Goal: Task Accomplishment & Management: Manage account settings

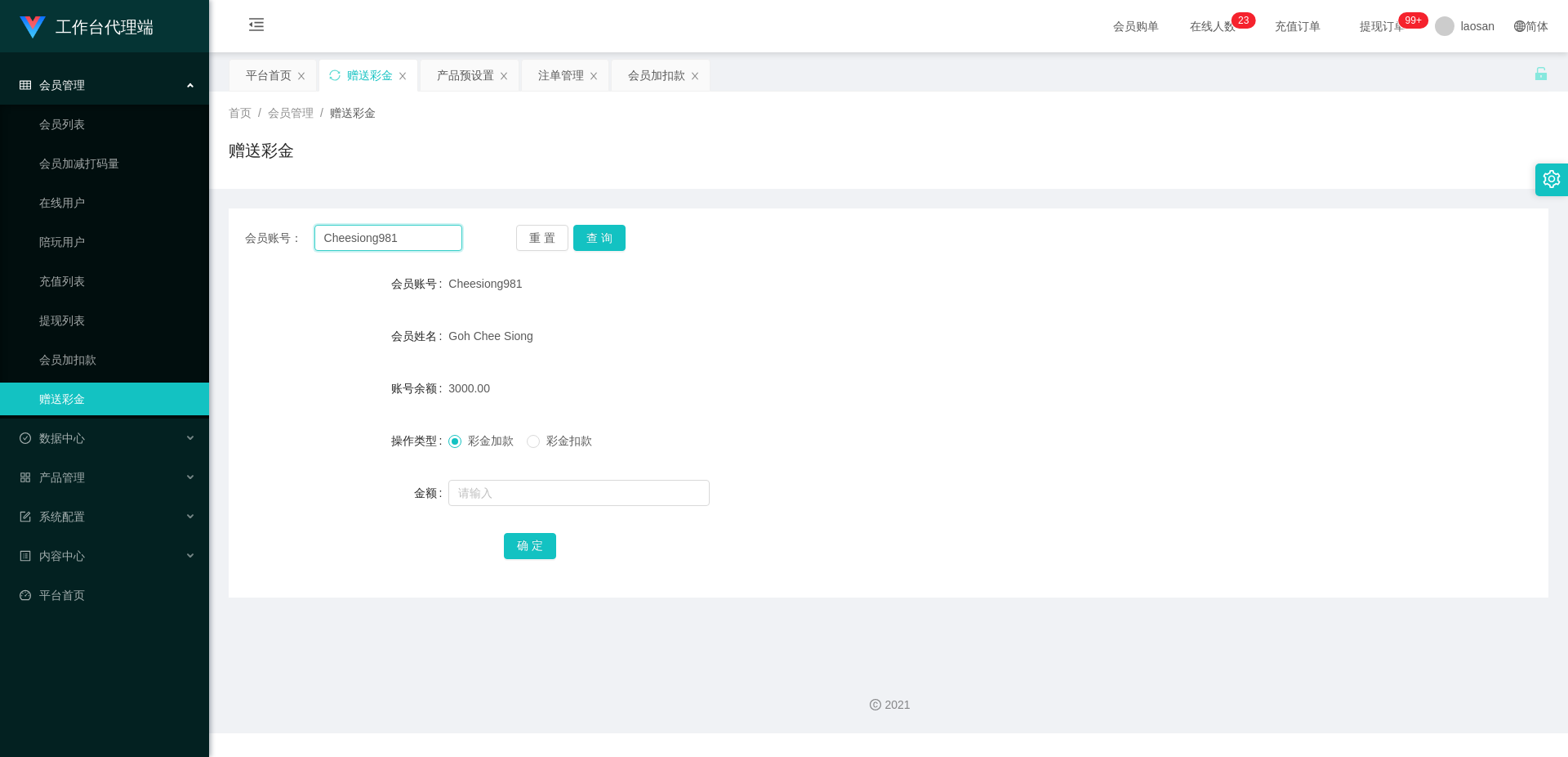
drag, startPoint x: 400, startPoint y: 240, endPoint x: 305, endPoint y: 237, distance: 95.0
click at [305, 237] on div "会员账号： Cheesiong981" at bounding box center [353, 237] width 217 height 26
click at [653, 75] on div "会员加扣款" at bounding box center [657, 75] width 57 height 31
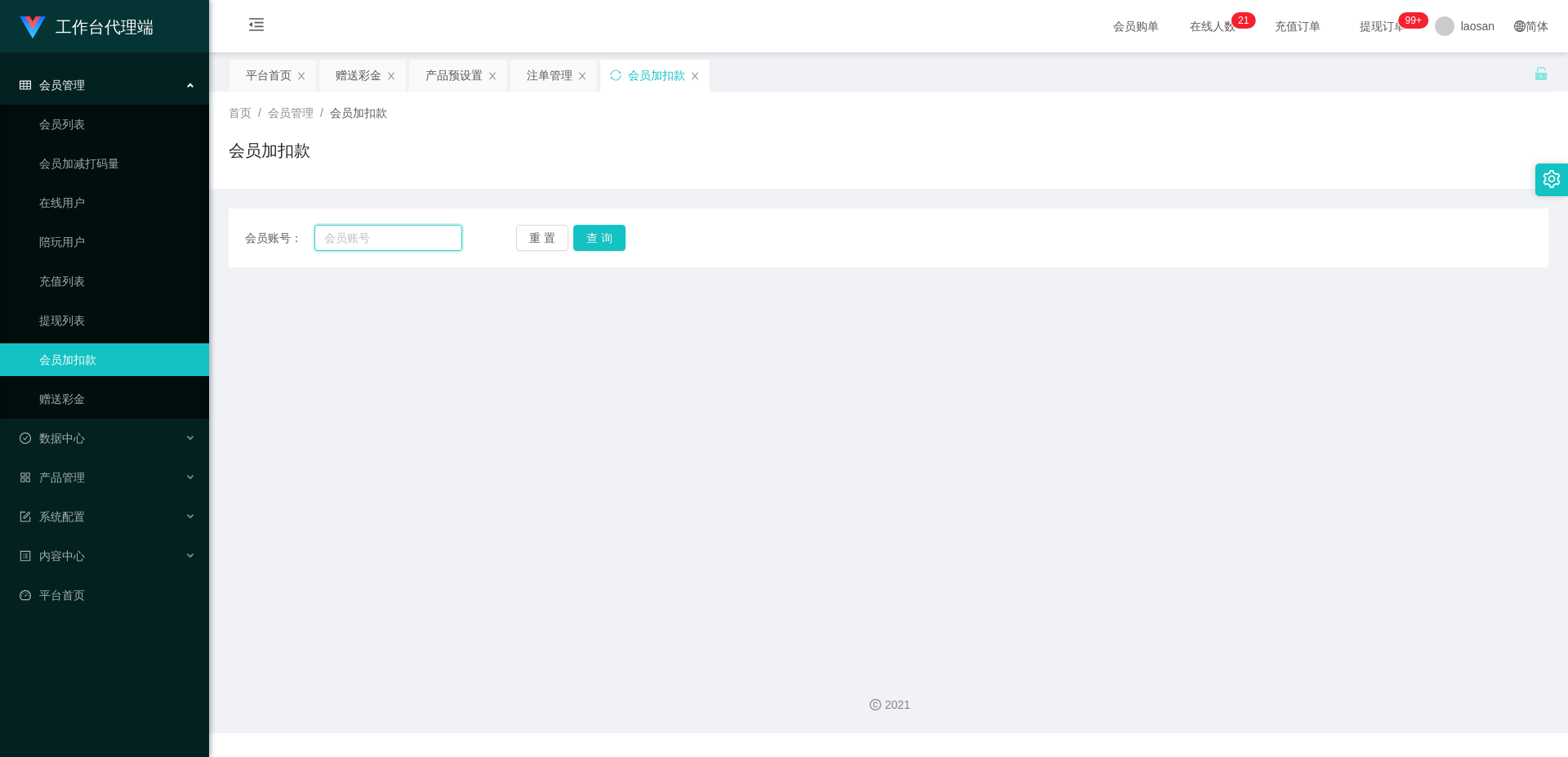
click at [393, 243] on input "text" at bounding box center [389, 237] width 148 height 26
paste input "Cheesiong981"
type input "Cheesiong981"
click at [604, 232] on button "查 询" at bounding box center [599, 237] width 52 height 26
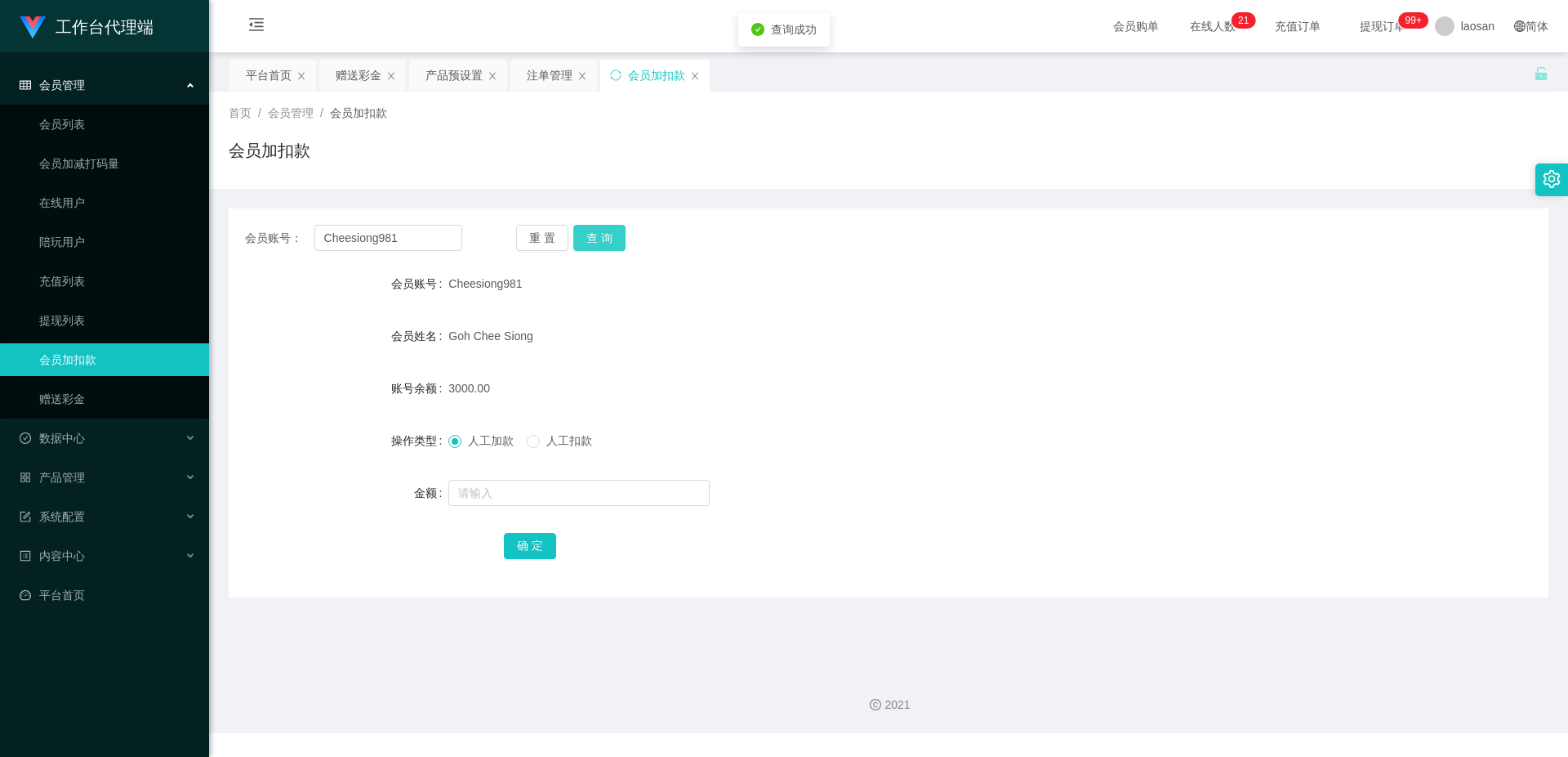
click at [604, 232] on button "查 询" at bounding box center [599, 237] width 52 height 26
click at [509, 496] on input "text" at bounding box center [579, 492] width 261 height 26
type input "3000"
click at [536, 545] on button "确 定" at bounding box center [529, 545] width 52 height 26
click at [917, 431] on div "人工加款 人工扣款" at bounding box center [833, 440] width 770 height 32
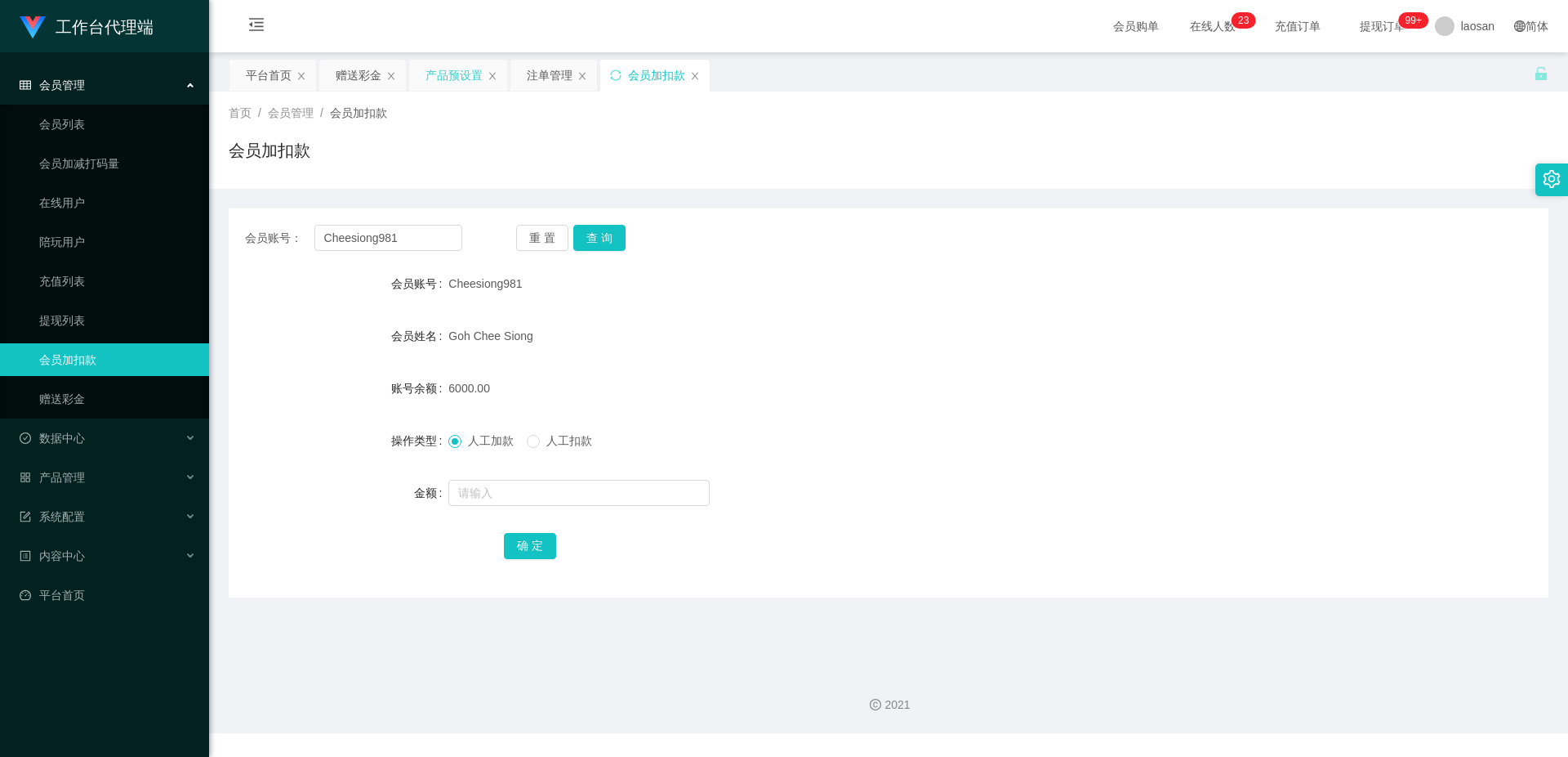
click at [456, 75] on div "产品预设置" at bounding box center [454, 75] width 57 height 31
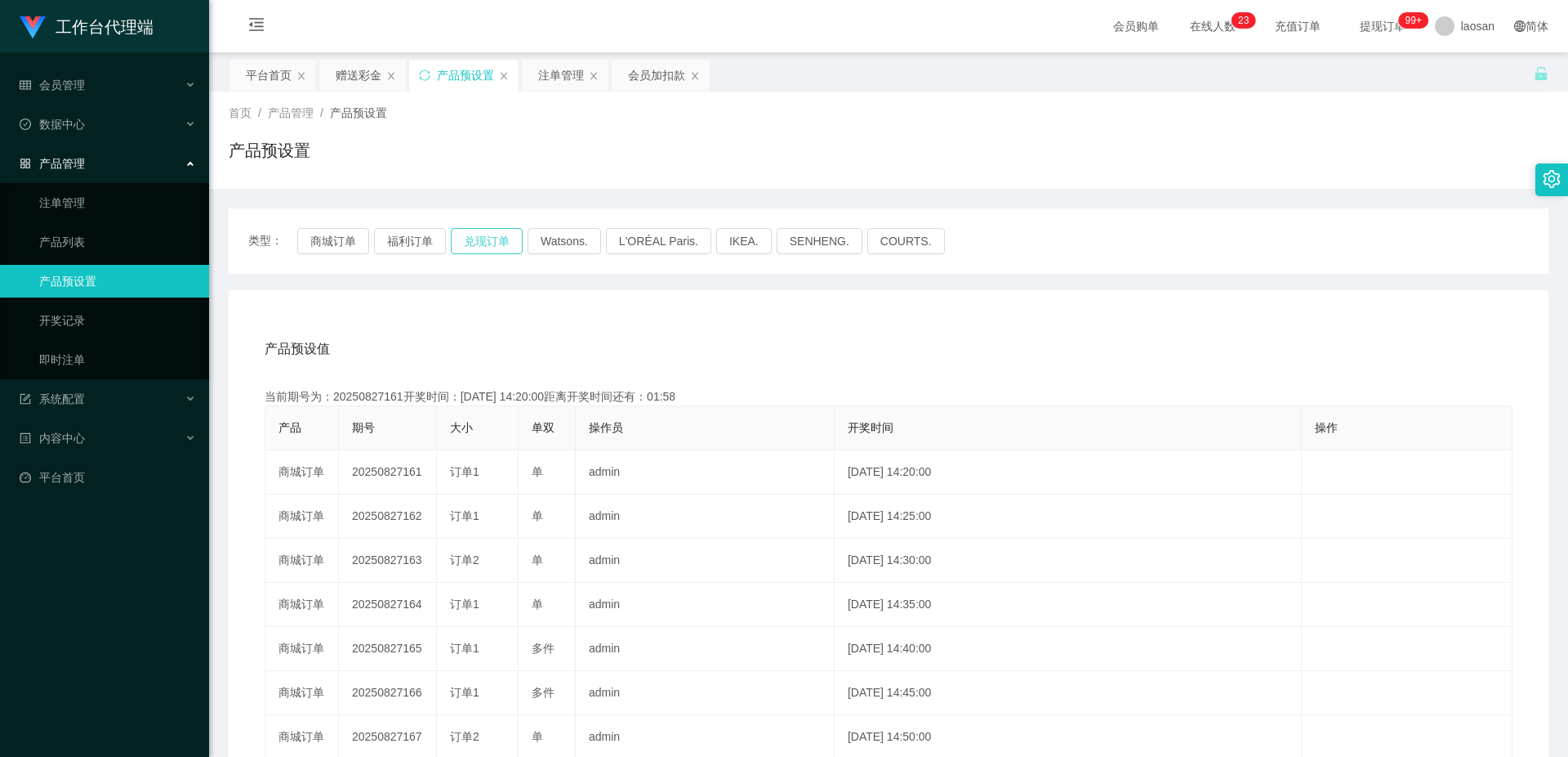
click at [496, 249] on button "兑现订单" at bounding box center [487, 241] width 72 height 26
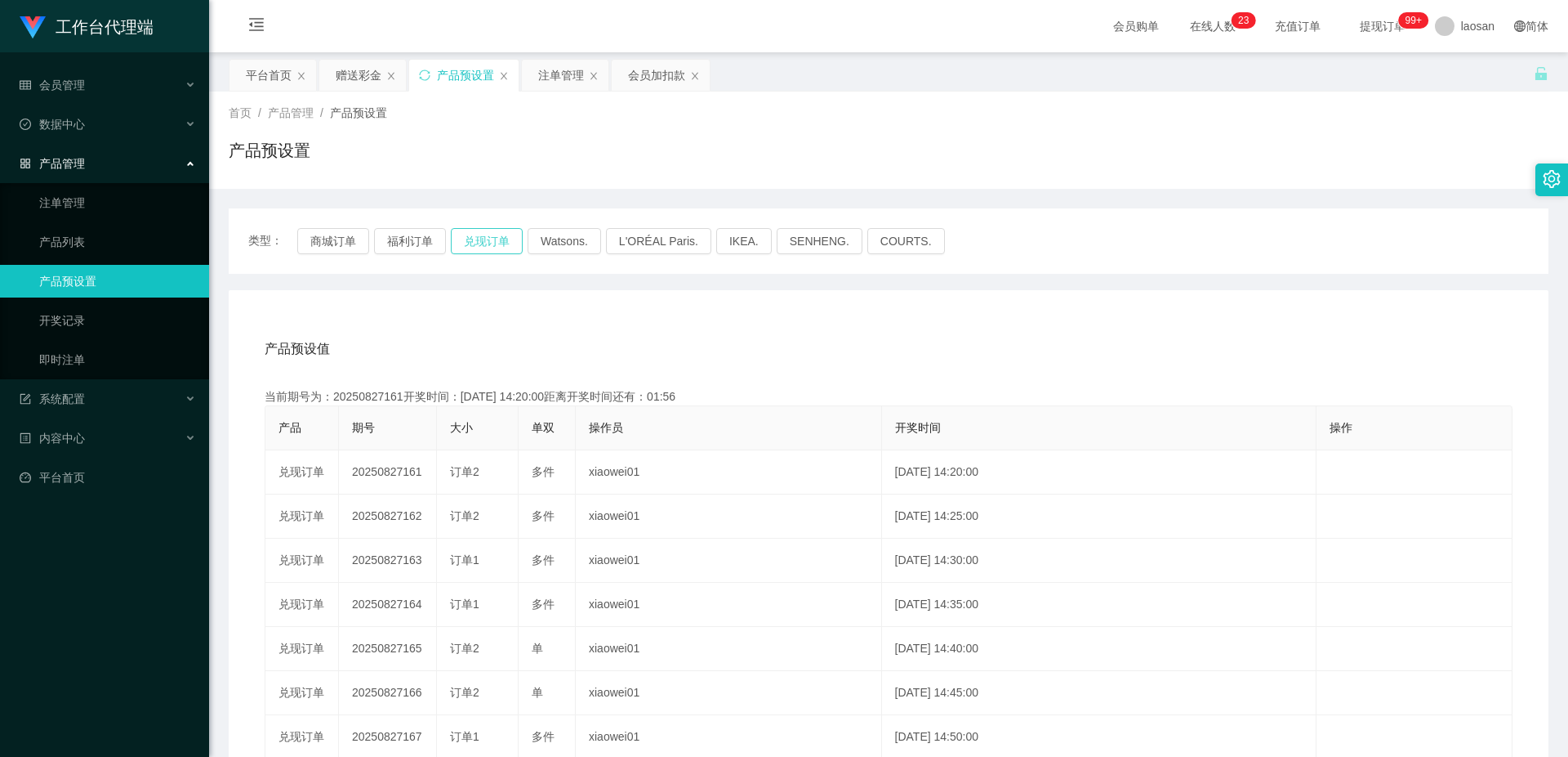
click at [494, 242] on button "兑现订单" at bounding box center [487, 241] width 72 height 26
click at [669, 344] on div "产品预设值 添加期号" at bounding box center [888, 348] width 1248 height 46
click at [558, 77] on div "注单管理" at bounding box center [561, 75] width 46 height 31
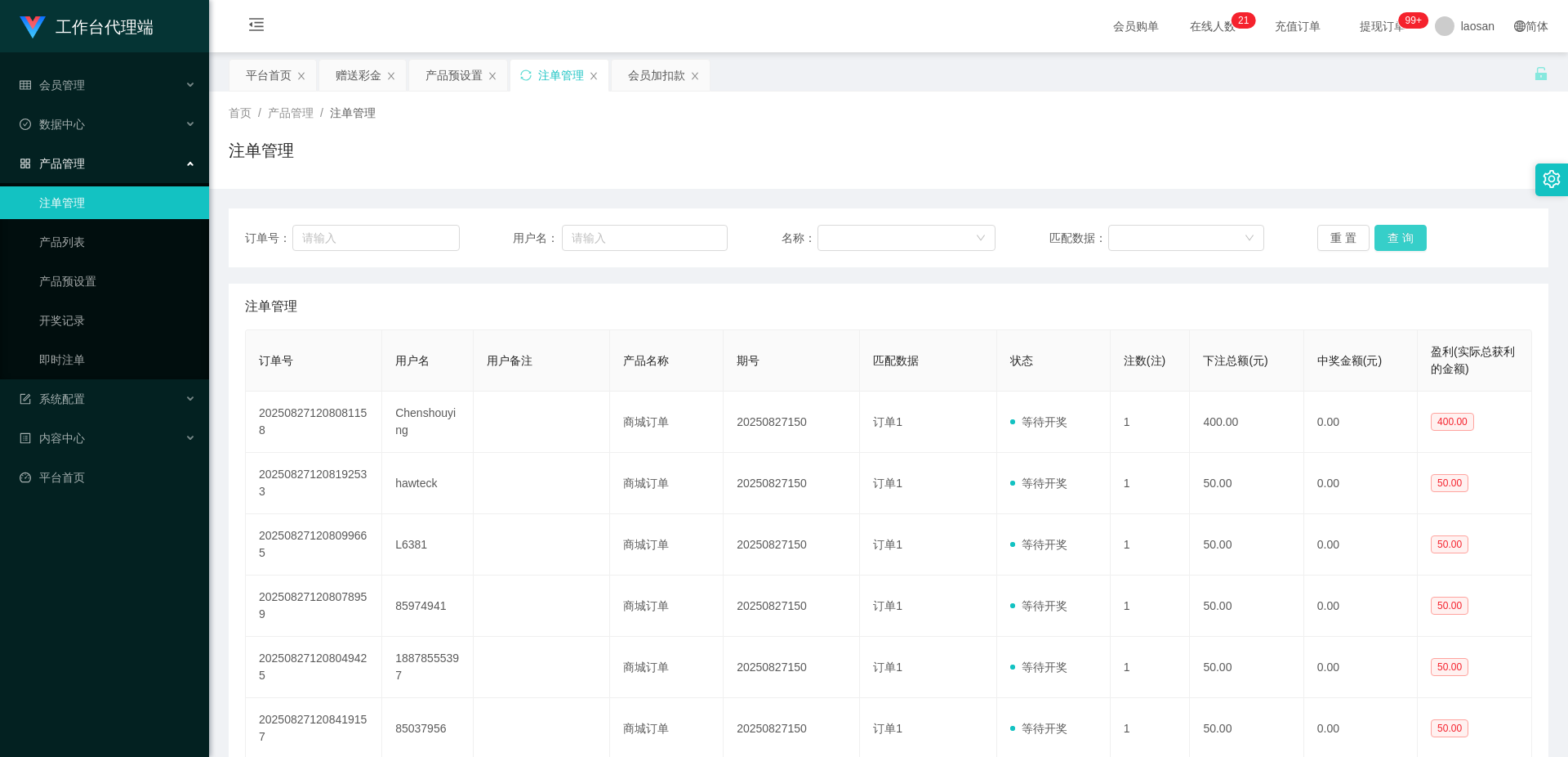
click at [1392, 238] on button "查 询" at bounding box center [1400, 237] width 52 height 26
click at [1392, 238] on button "查 询" at bounding box center [1409, 237] width 70 height 26
click at [1392, 238] on div "重 置 查 询" at bounding box center [1425, 237] width 215 height 26
click at [1392, 238] on button "查 询" at bounding box center [1400, 237] width 52 height 26
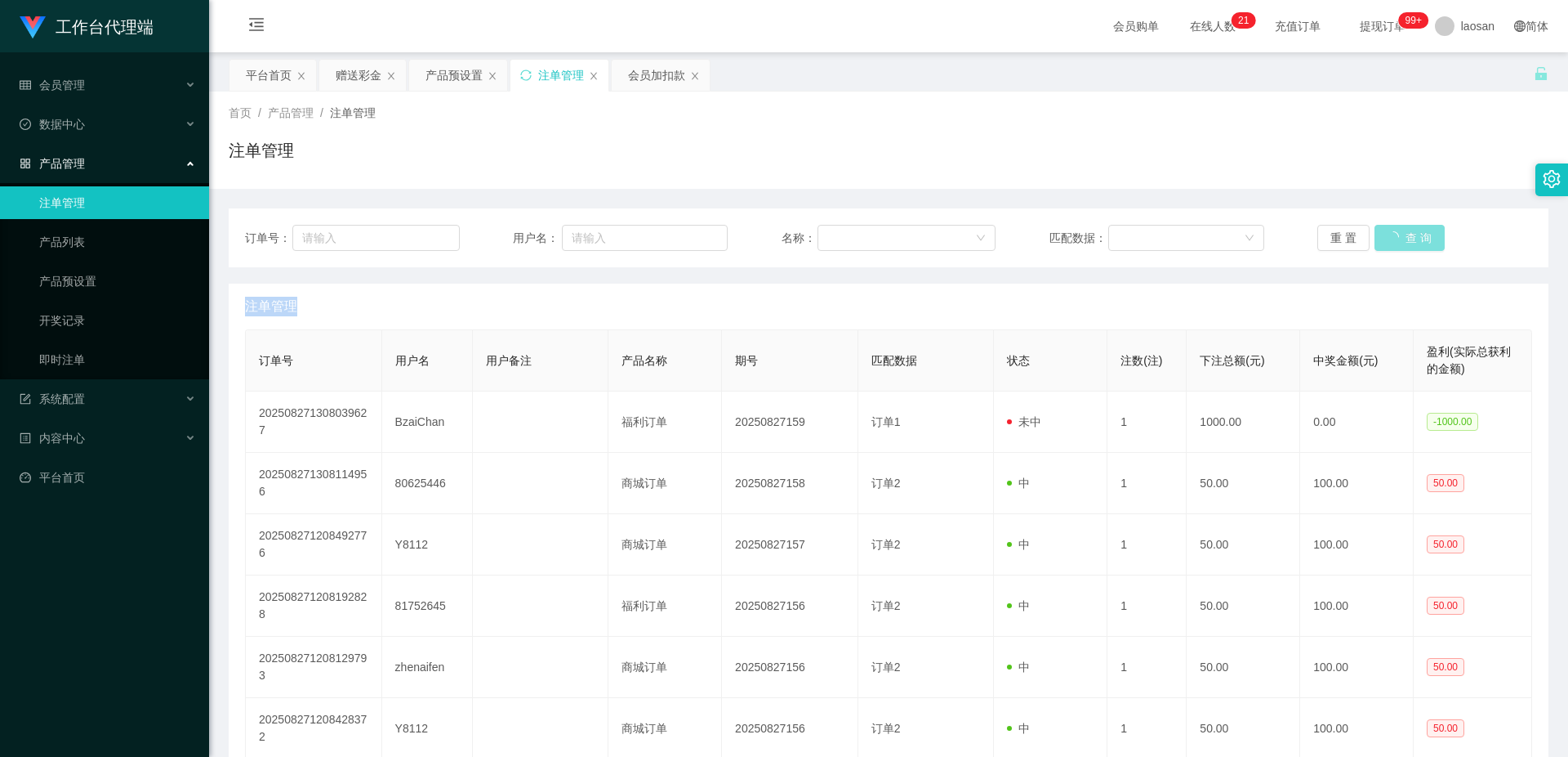
click at [1392, 238] on button "查 询" at bounding box center [1409, 237] width 70 height 26
click at [1392, 238] on button "查 询" at bounding box center [1400, 237] width 52 height 26
click at [1392, 238] on button "查 询" at bounding box center [1400, 237] width 52 height 26
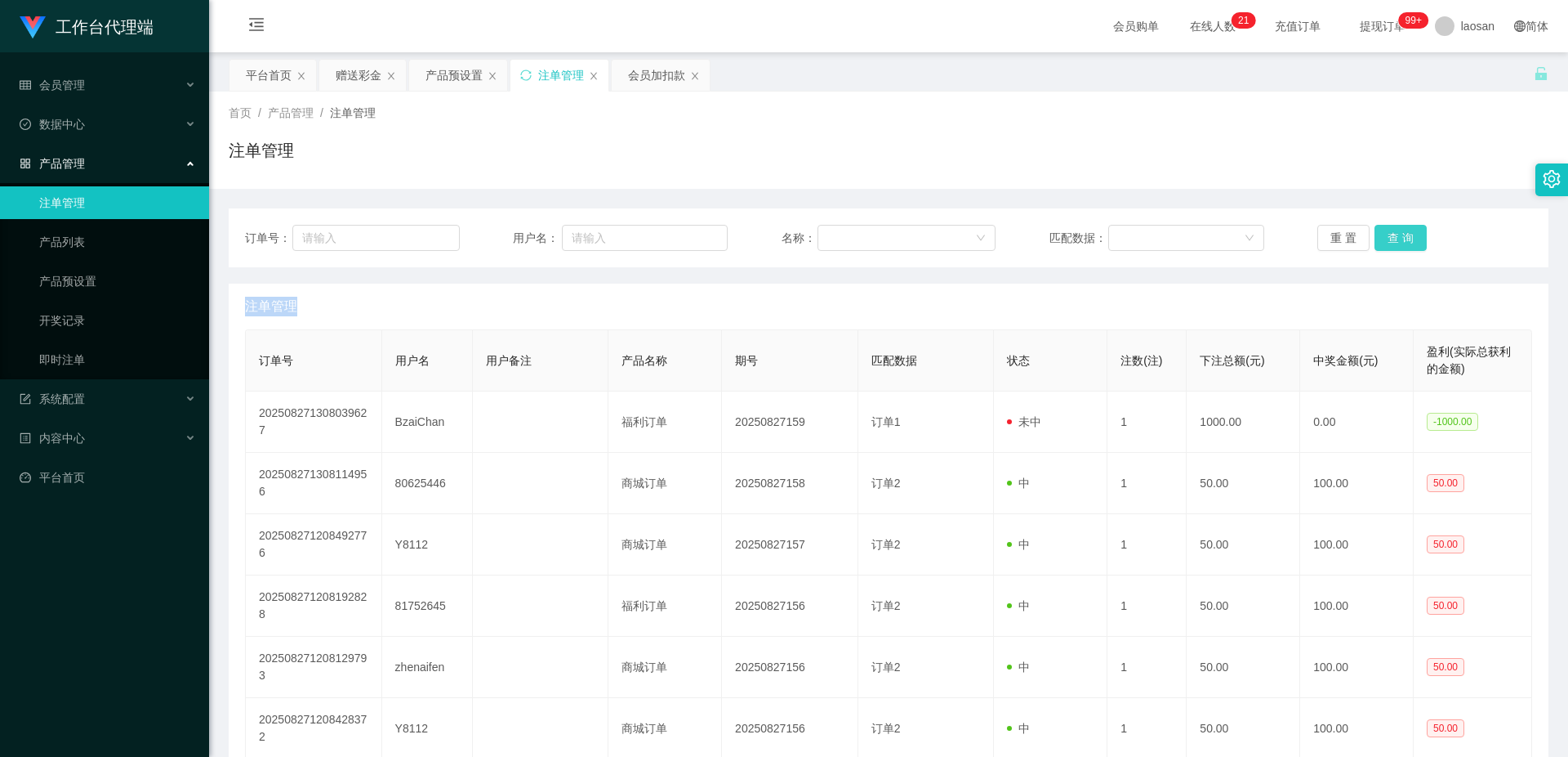
click at [1392, 238] on button "查 询" at bounding box center [1400, 237] width 52 height 26
click at [1392, 238] on button "查 询" at bounding box center [1409, 237] width 70 height 26
click at [1392, 238] on button "查 询" at bounding box center [1400, 237] width 52 height 26
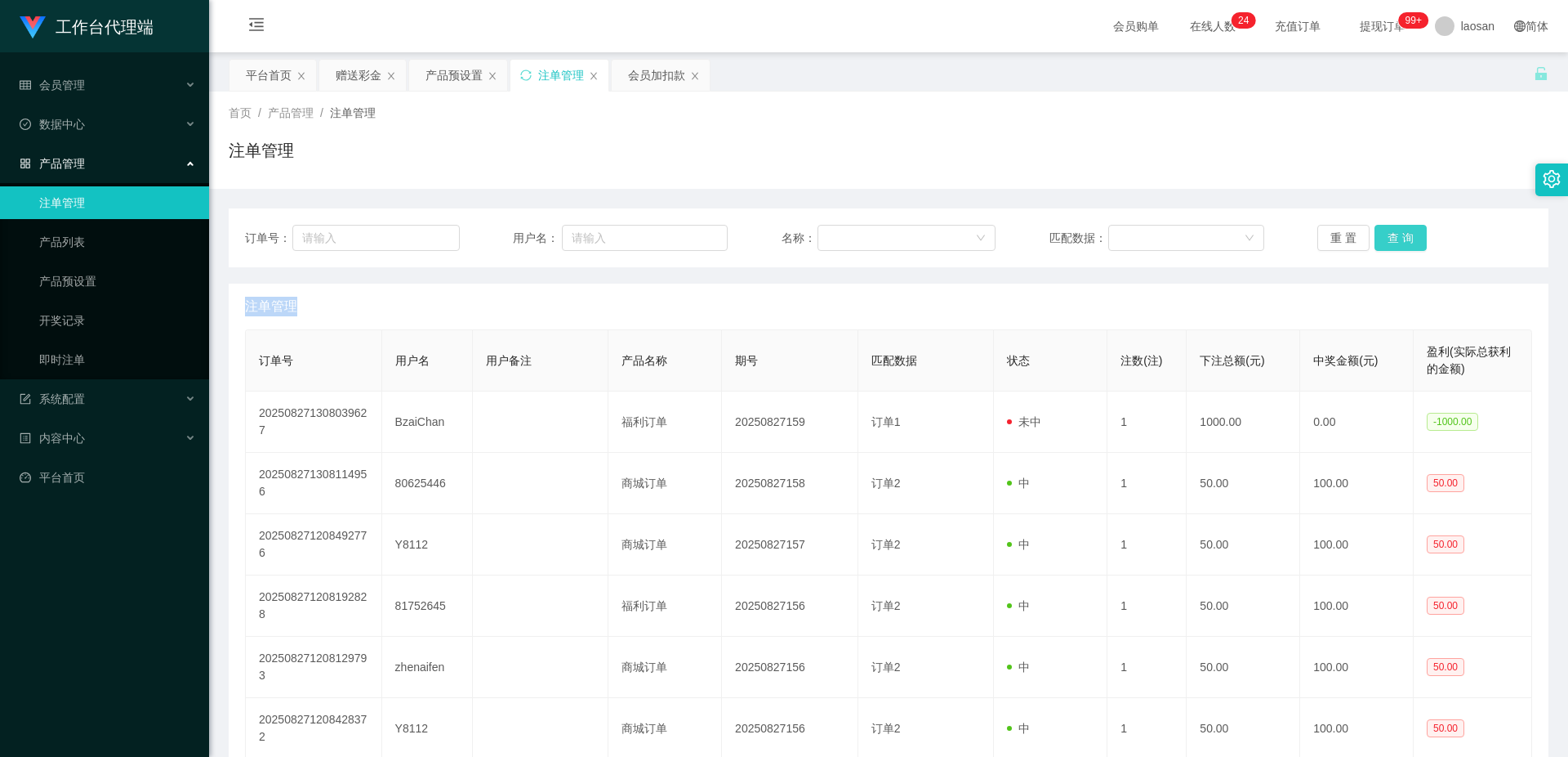
click at [1392, 238] on button "查 询" at bounding box center [1400, 237] width 52 height 26
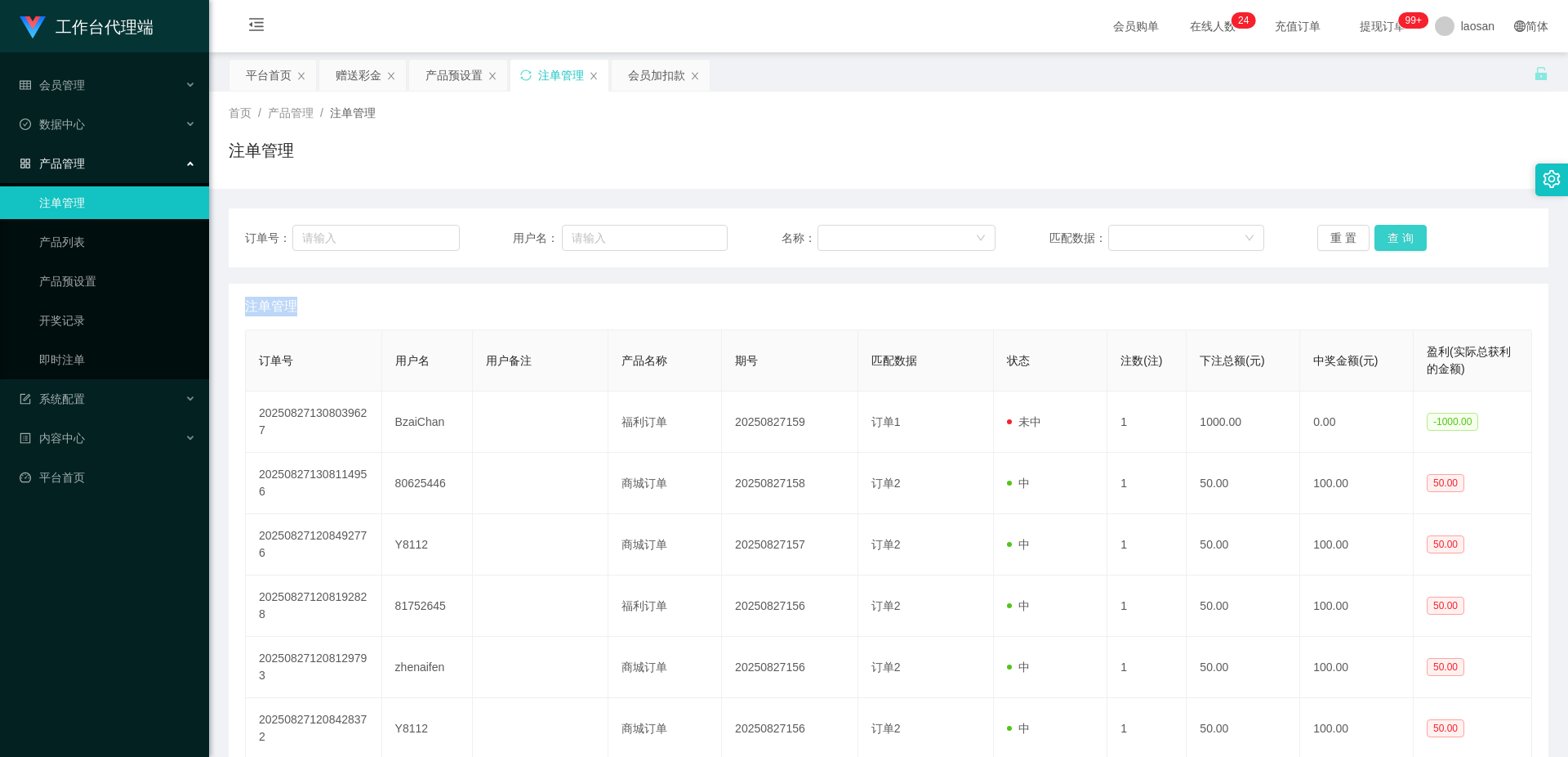
click at [1392, 238] on button "查 询" at bounding box center [1400, 237] width 52 height 26
click at [1408, 237] on button "查 询" at bounding box center [1400, 237] width 52 height 26
click at [1403, 230] on button "查 询" at bounding box center [1400, 237] width 52 height 26
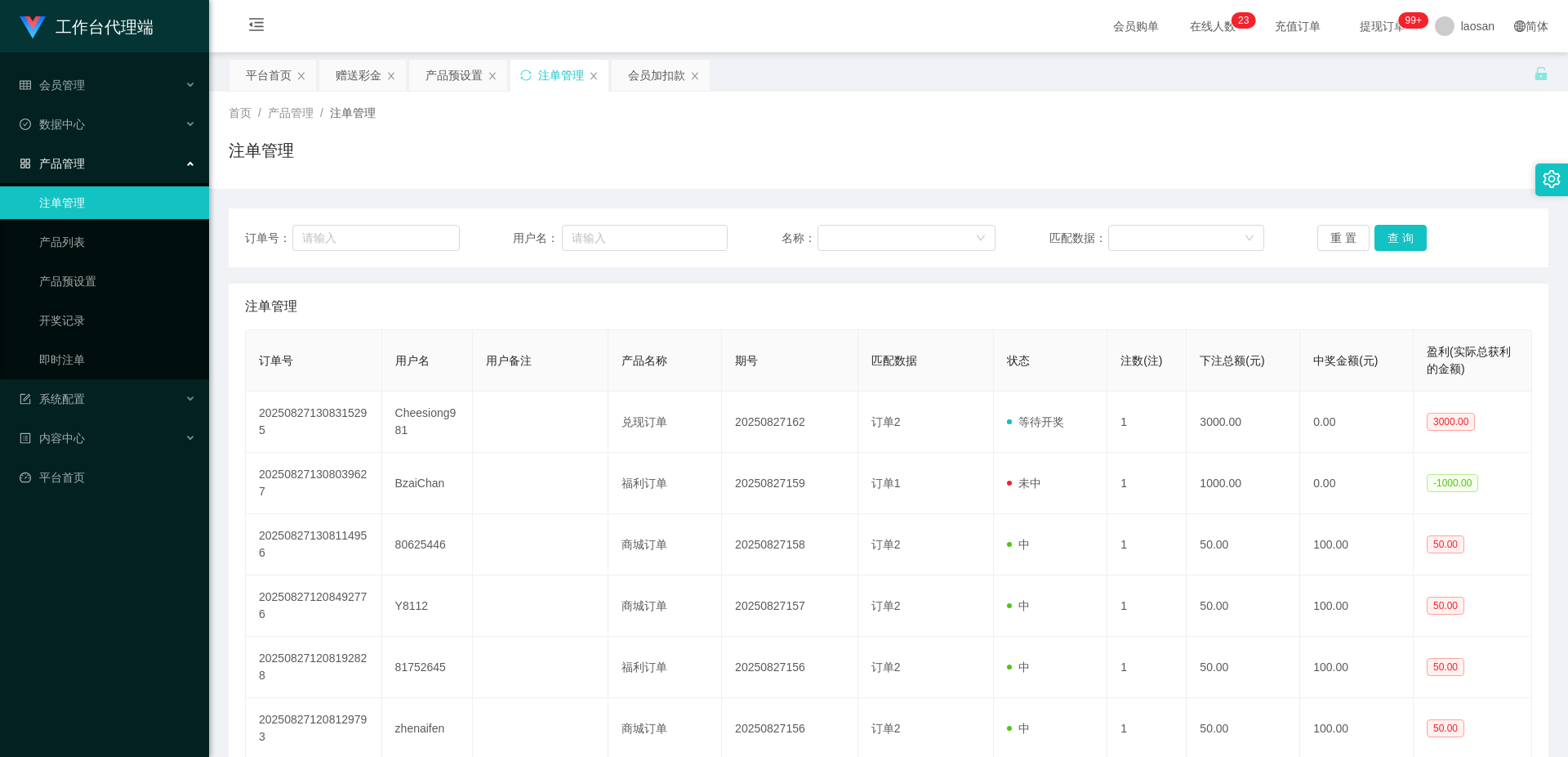
click at [1404, 229] on button "查 询" at bounding box center [1400, 237] width 52 height 26
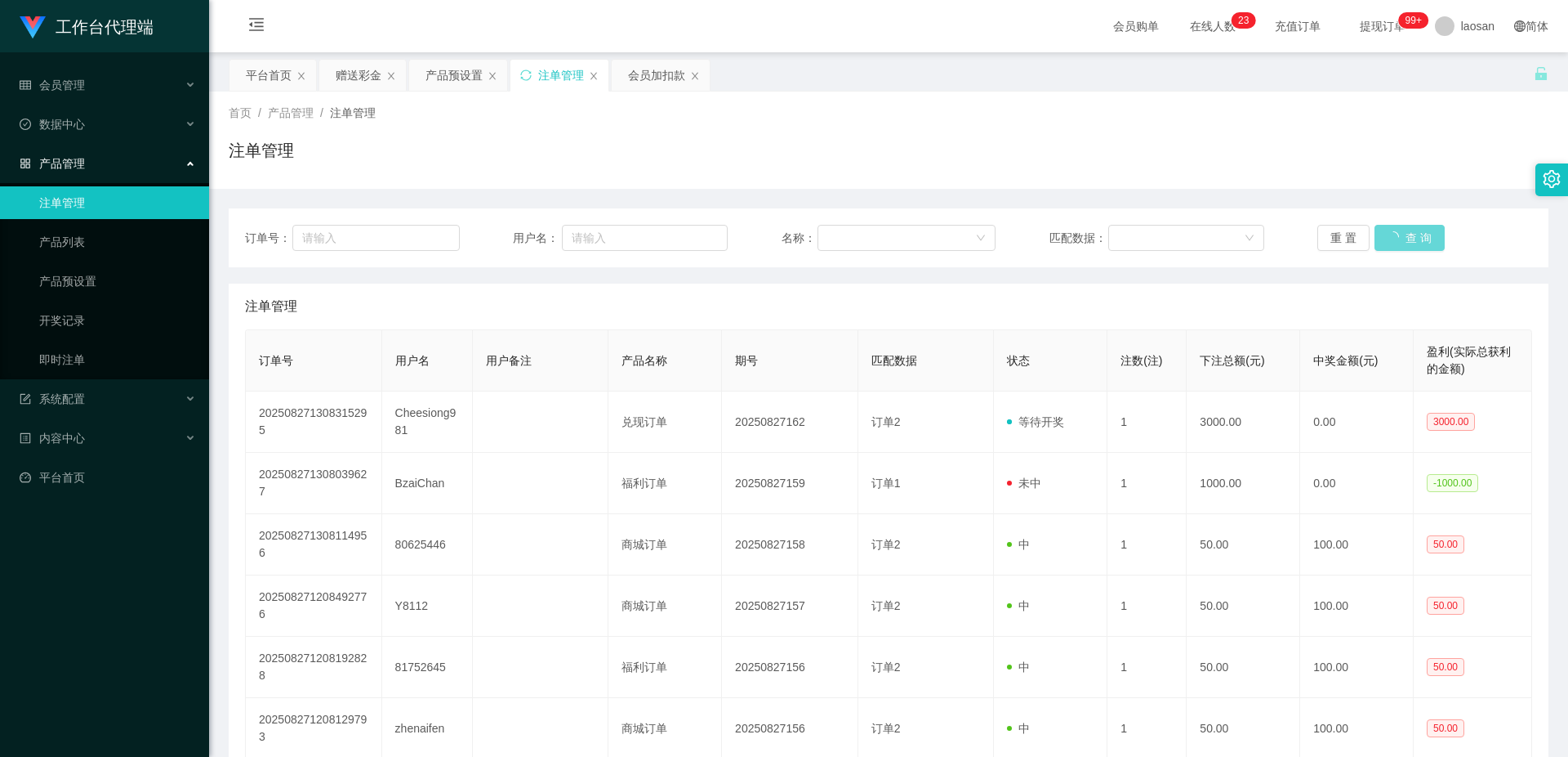
click at [1404, 229] on button "查 询" at bounding box center [1409, 237] width 70 height 26
click at [1404, 229] on button "查 询" at bounding box center [1400, 237] width 52 height 26
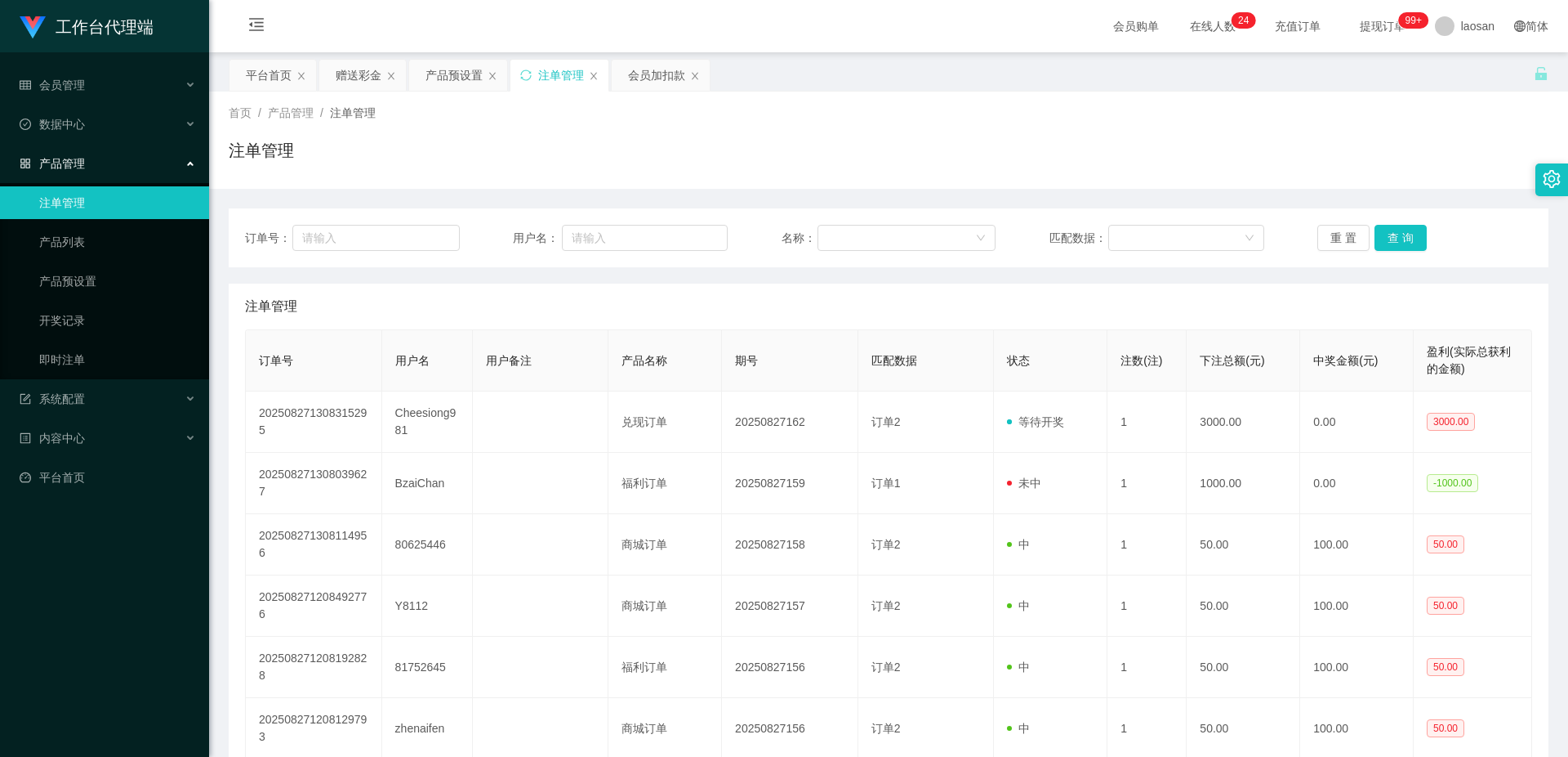
click at [1404, 229] on button "查 询" at bounding box center [1400, 237] width 52 height 26
click at [1404, 229] on button "查 询" at bounding box center [1409, 237] width 70 height 26
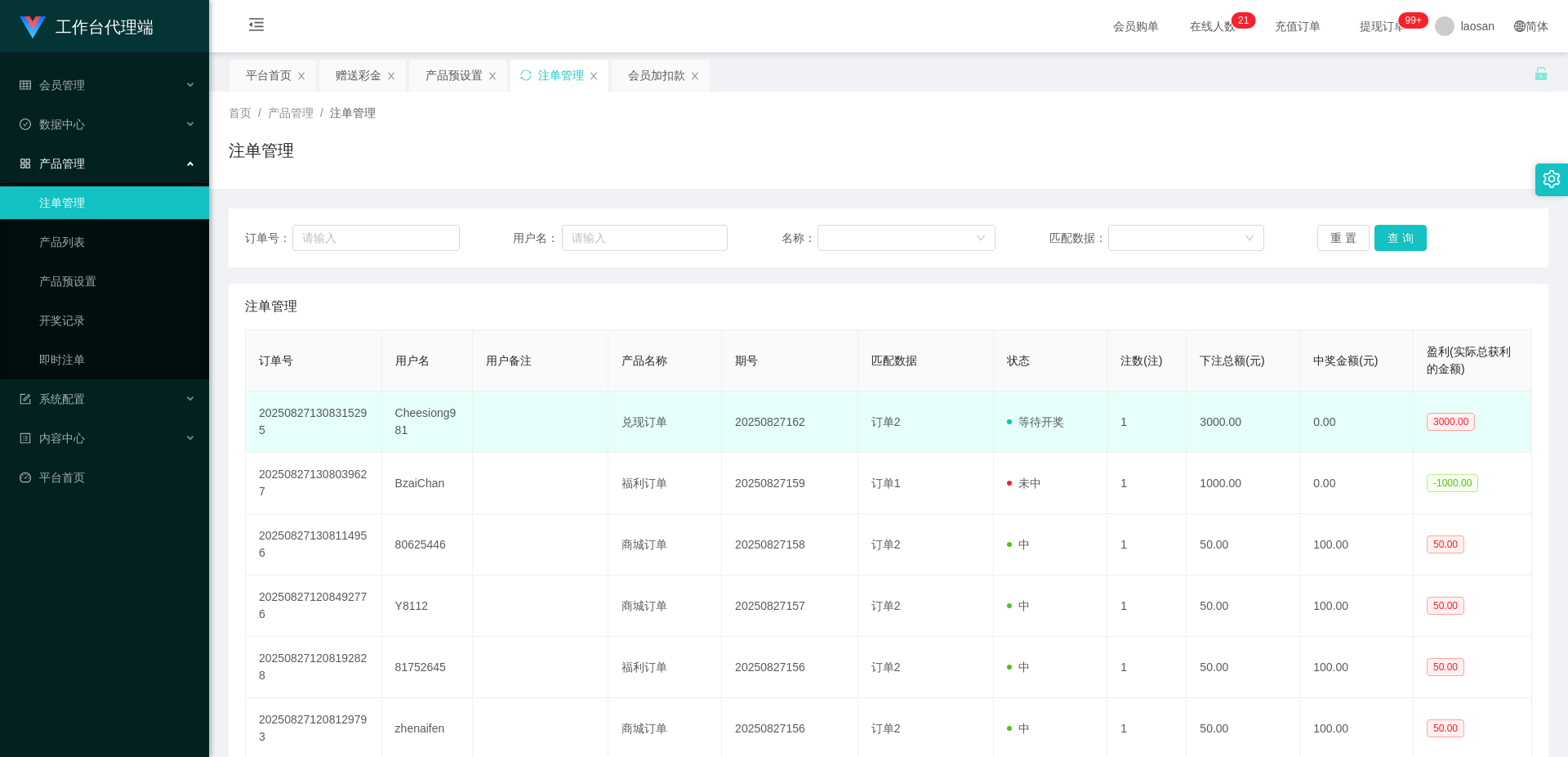
click at [441, 413] on td "Cheesiong981" at bounding box center [427, 422] width 91 height 62
copy td "Cheesiong981"
